Goal: Task Accomplishment & Management: Complete application form

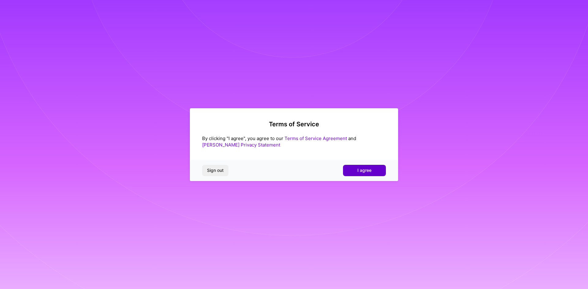
click at [360, 170] on span "I agree" at bounding box center [364, 170] width 14 height 6
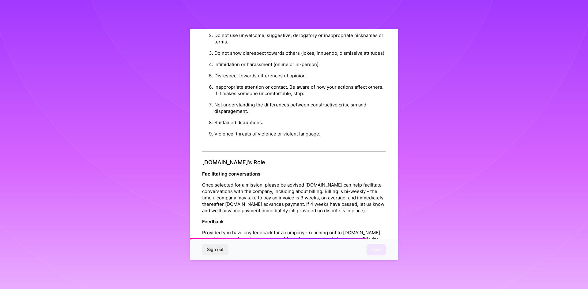
scroll to position [653, 0]
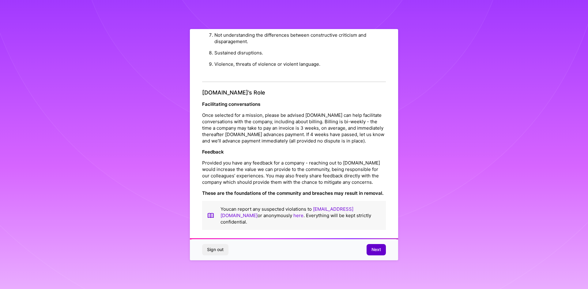
click at [377, 250] on span "Next" at bounding box center [375, 250] width 9 height 6
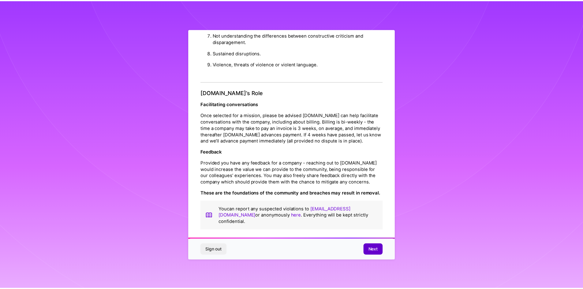
scroll to position [0, 0]
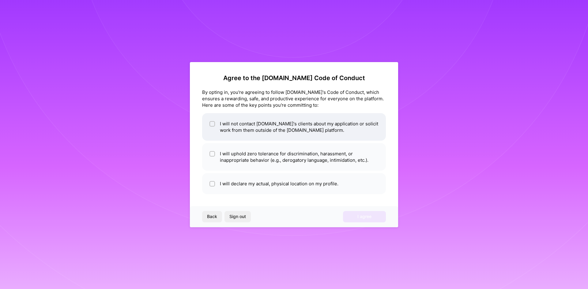
click at [235, 128] on li "I will not contact [DOMAIN_NAME]'s clients about my application or solicit work…" at bounding box center [294, 127] width 184 height 28
checkbox input "true"
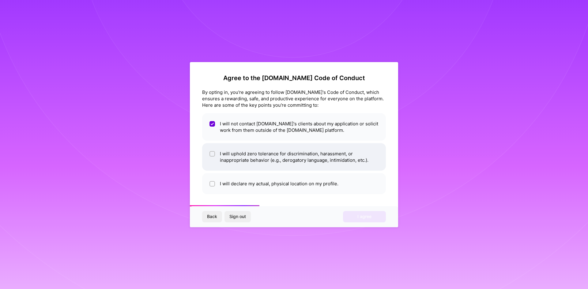
click at [232, 160] on li "I will uphold zero tolerance for discrimination, harassment, or inappropriate b…" at bounding box center [294, 157] width 184 height 28
checkbox input "true"
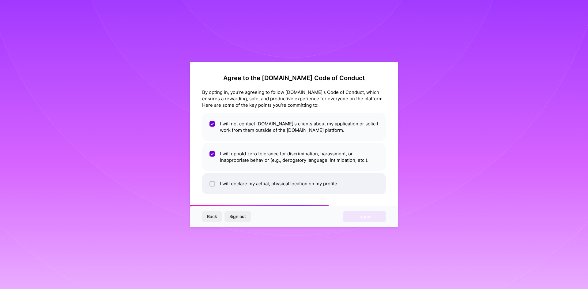
click at [240, 185] on li "I will declare my actual, physical location on my profile." at bounding box center [294, 183] width 184 height 21
checkbox input "true"
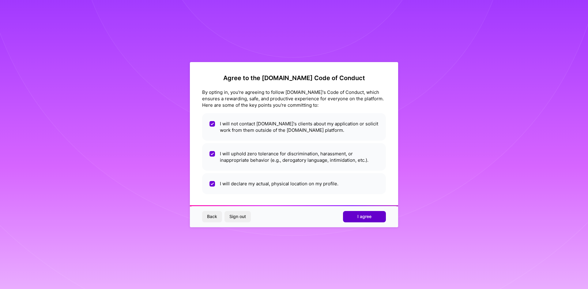
click at [356, 216] on button "I agree" at bounding box center [364, 216] width 43 height 11
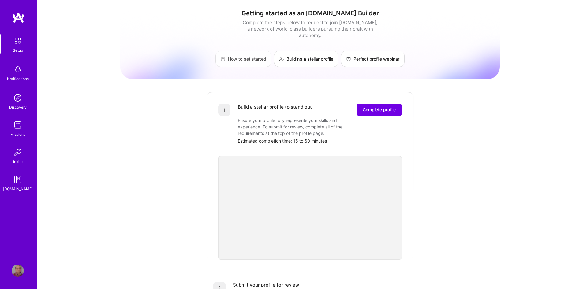
click at [245, 53] on link "How to get started" at bounding box center [243, 59] width 56 height 16
